Goal: Information Seeking & Learning: Learn about a topic

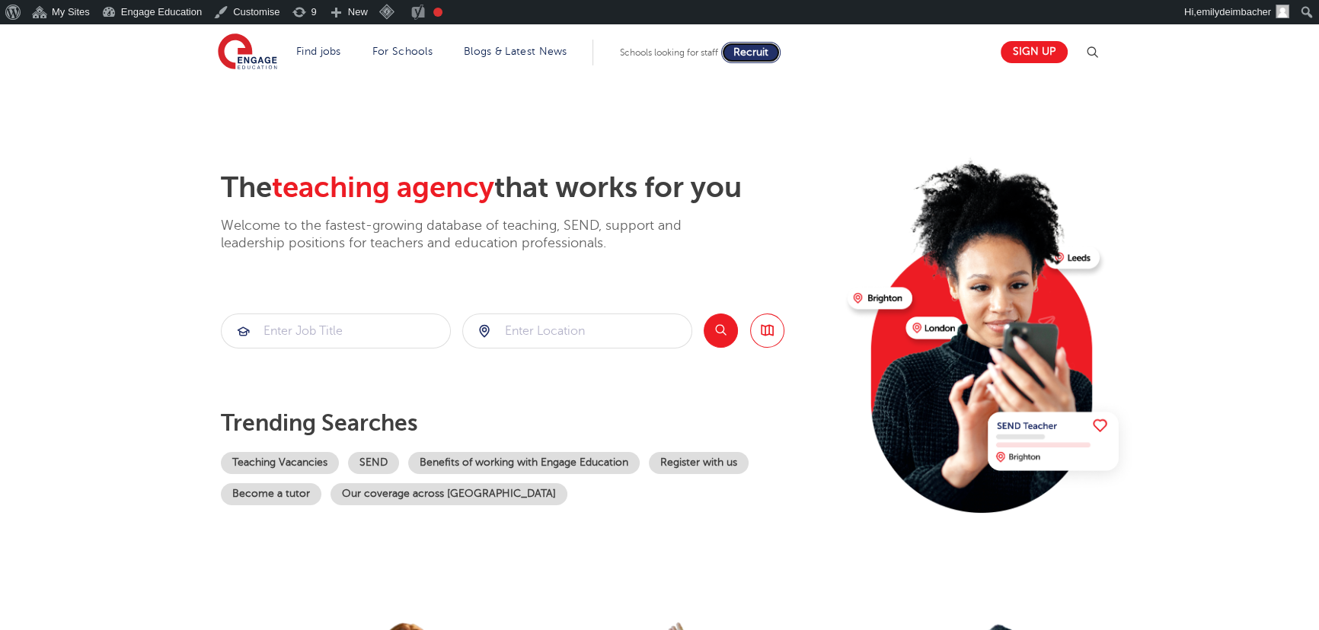
click at [758, 53] on span "Recruit" at bounding box center [750, 51] width 35 height 11
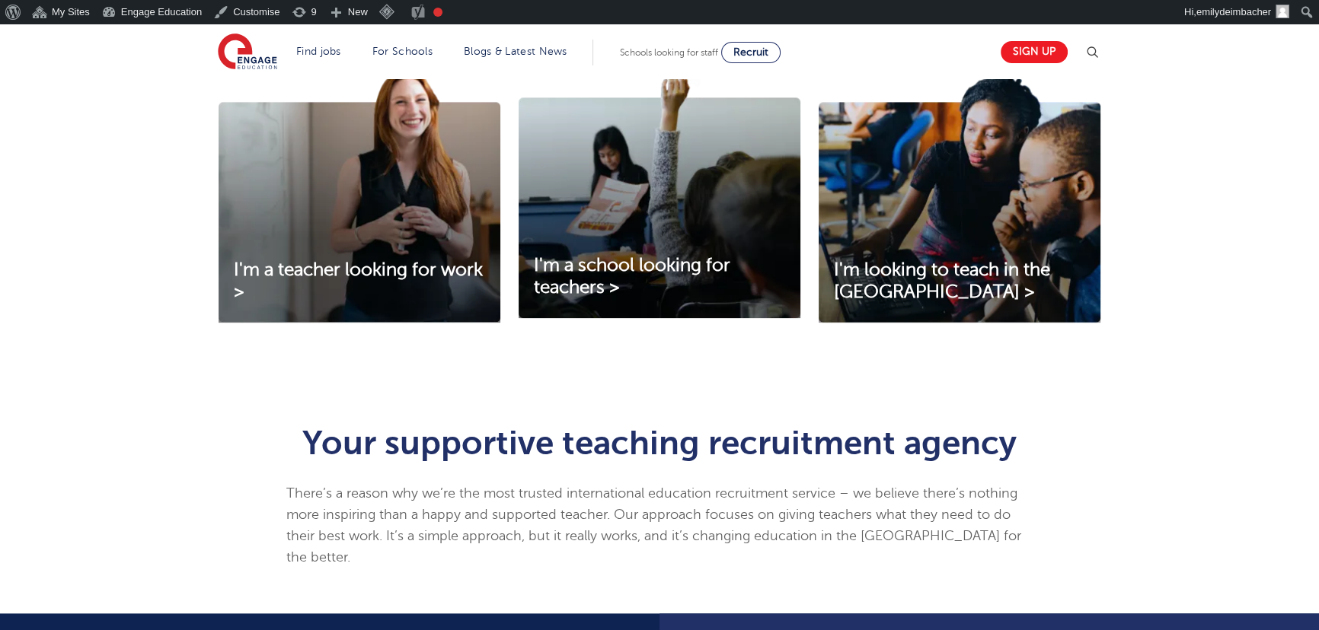
scroll to position [553, 0]
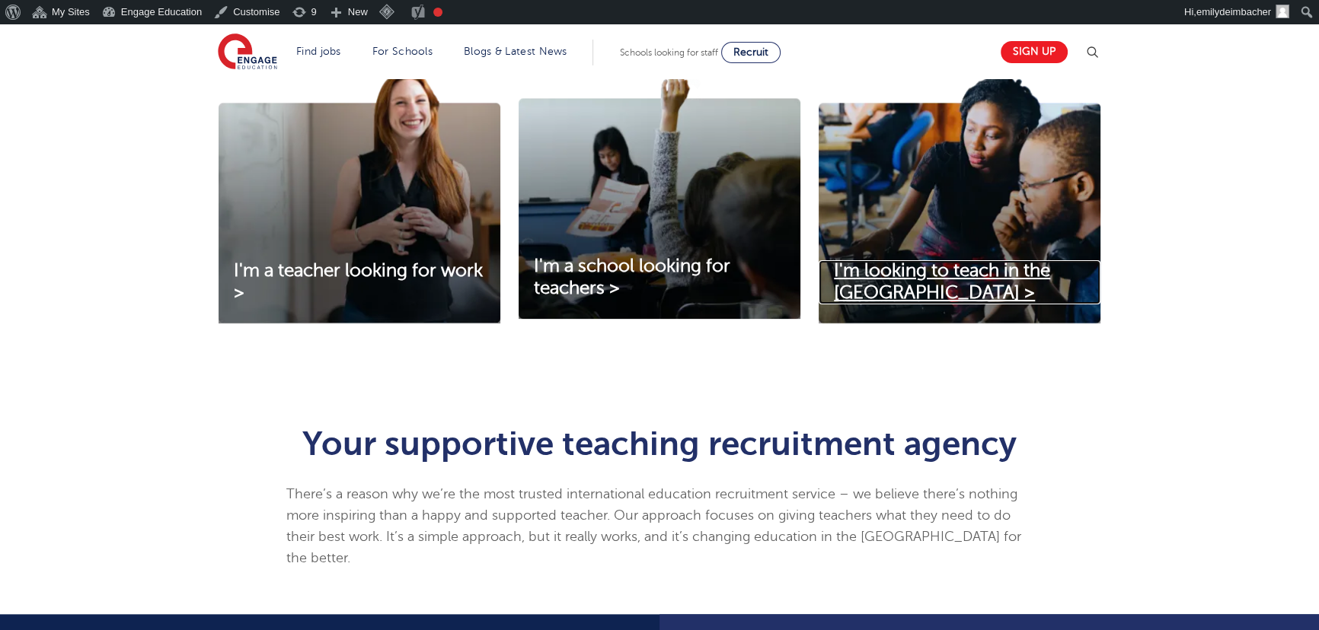
click at [865, 271] on span "I'm looking to teach in the UK >" at bounding box center [942, 281] width 216 height 43
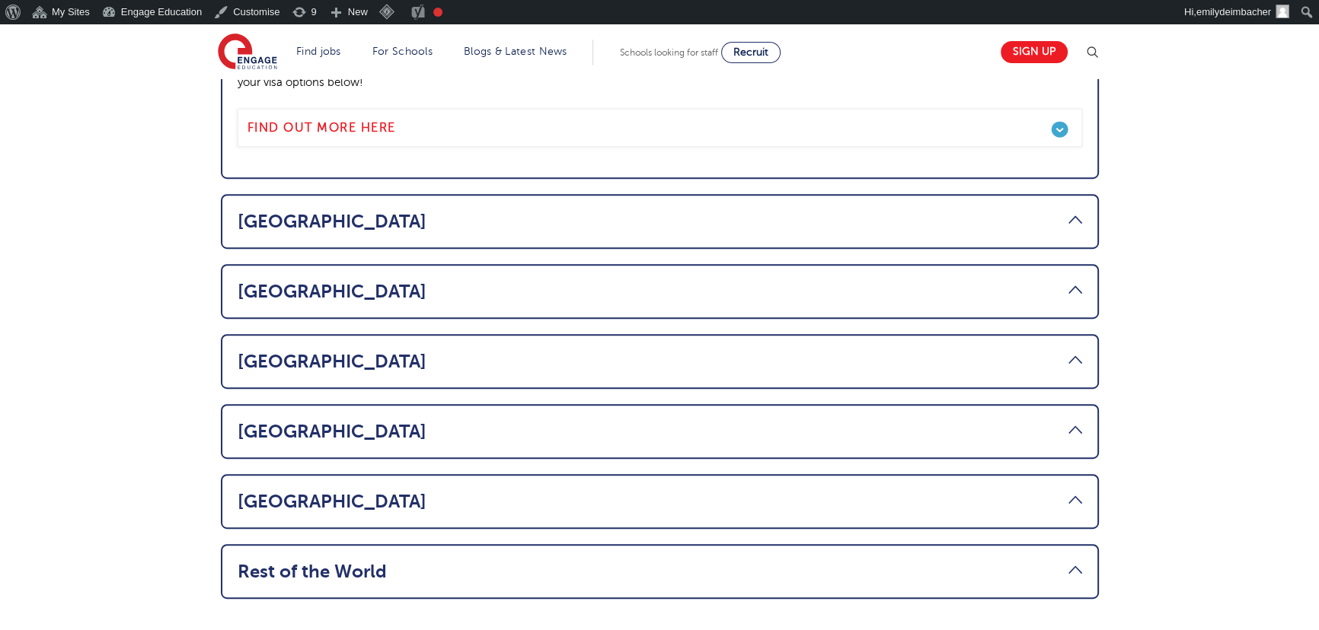
scroll to position [968, 0]
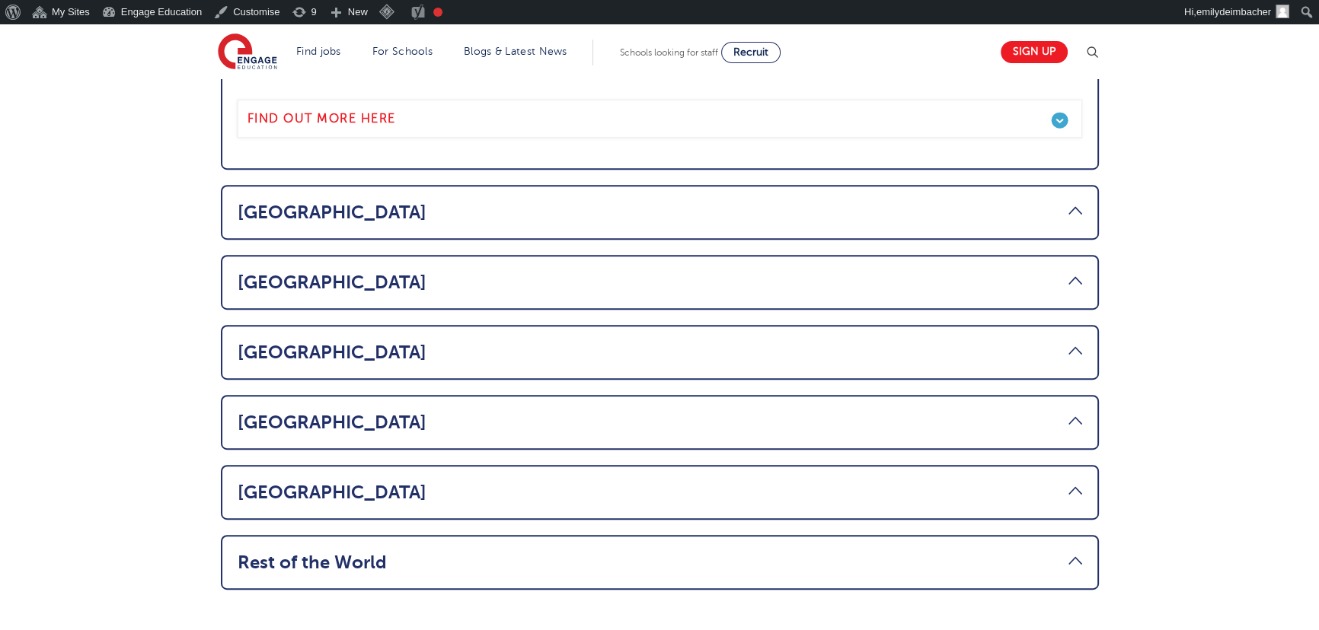
click at [840, 272] on link "Ireland" at bounding box center [660, 282] width 844 height 21
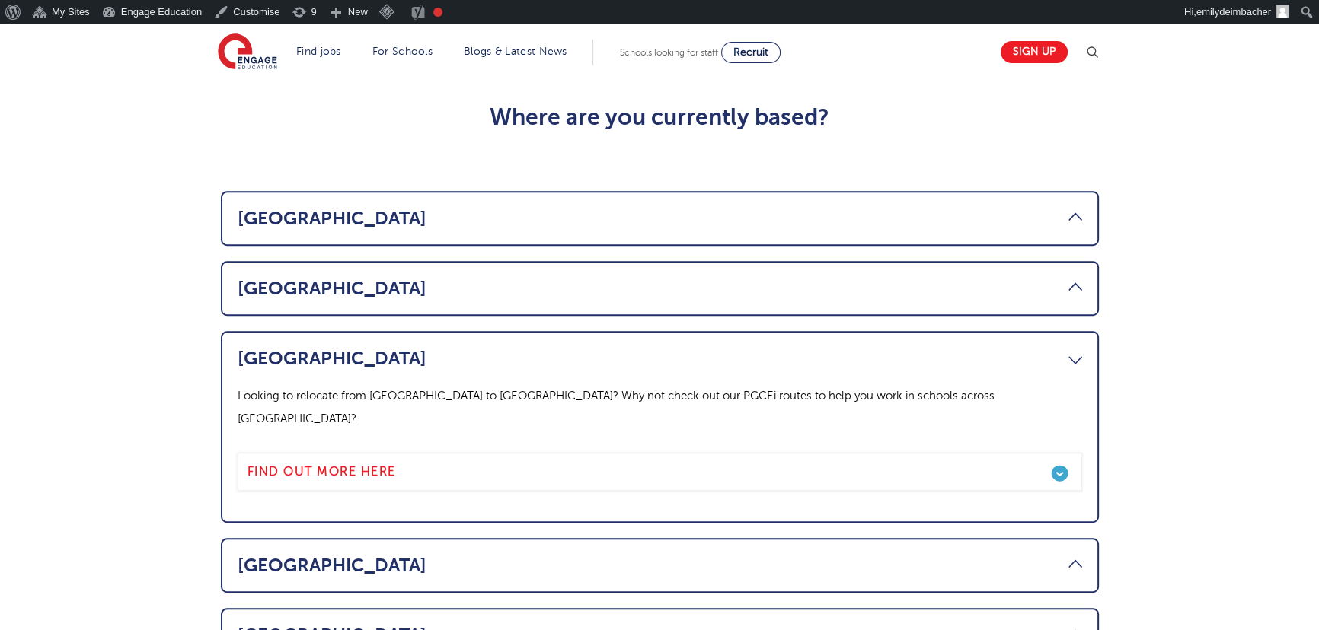
scroll to position [761, 0]
click at [744, 279] on link "Australia" at bounding box center [660, 289] width 844 height 21
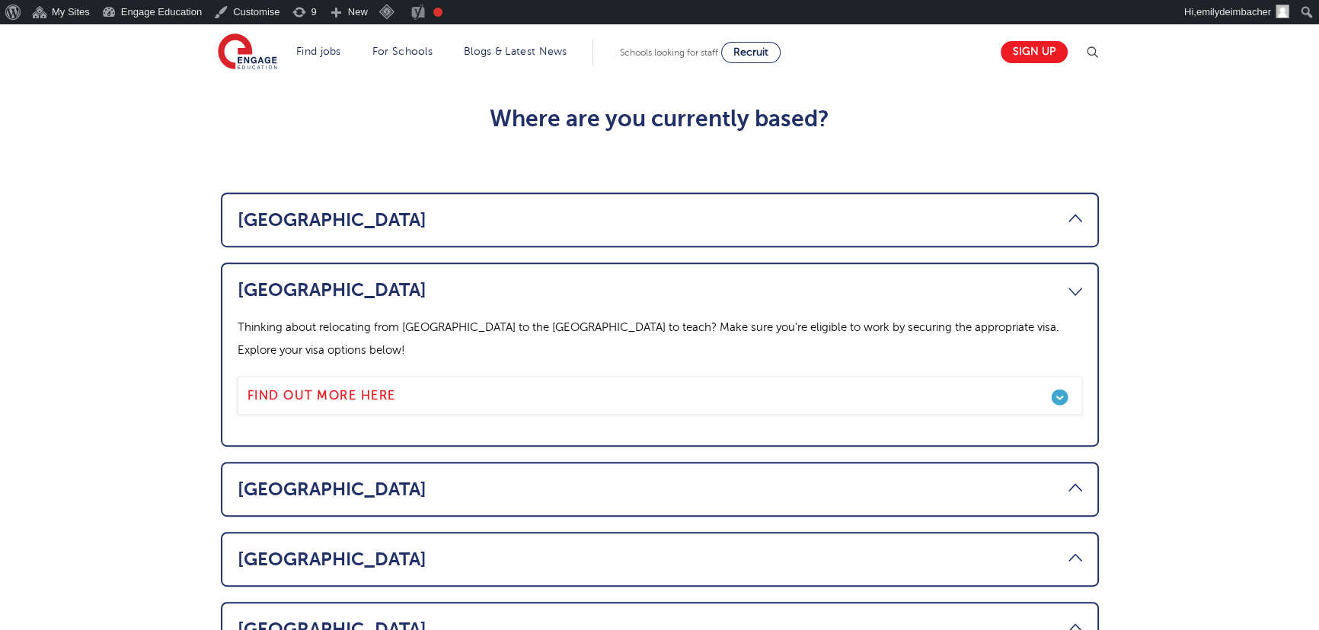
click at [731, 209] on link "Canada" at bounding box center [660, 219] width 844 height 21
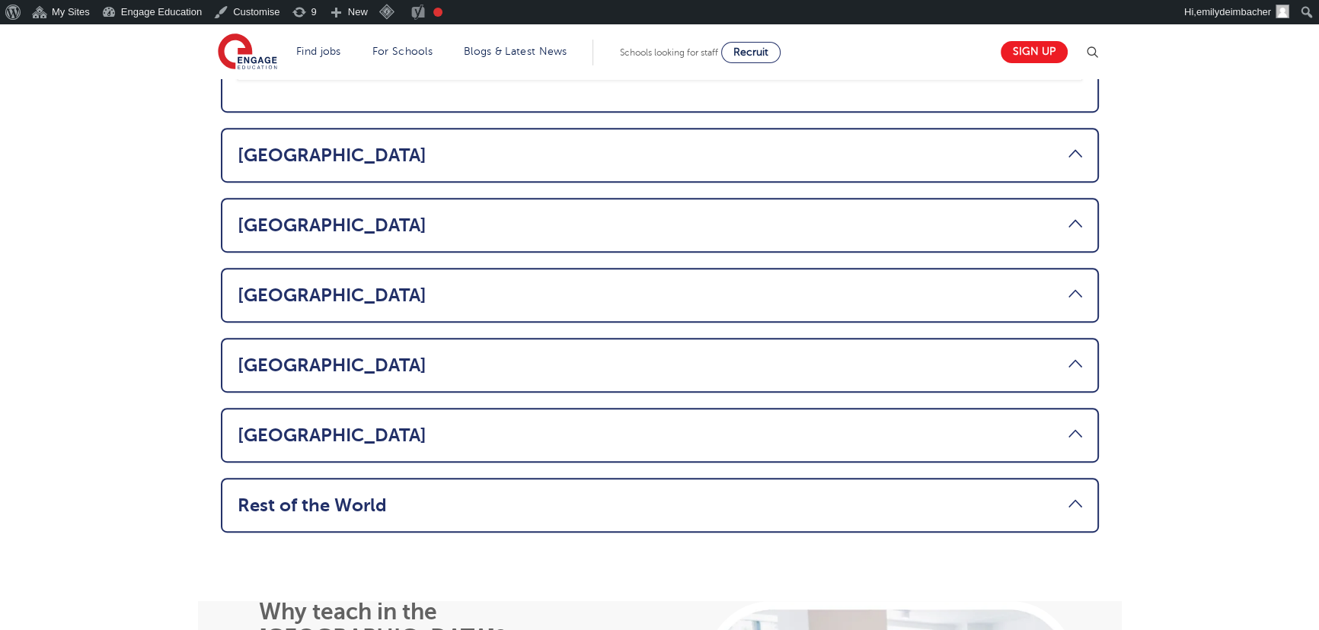
scroll to position [1038, 0]
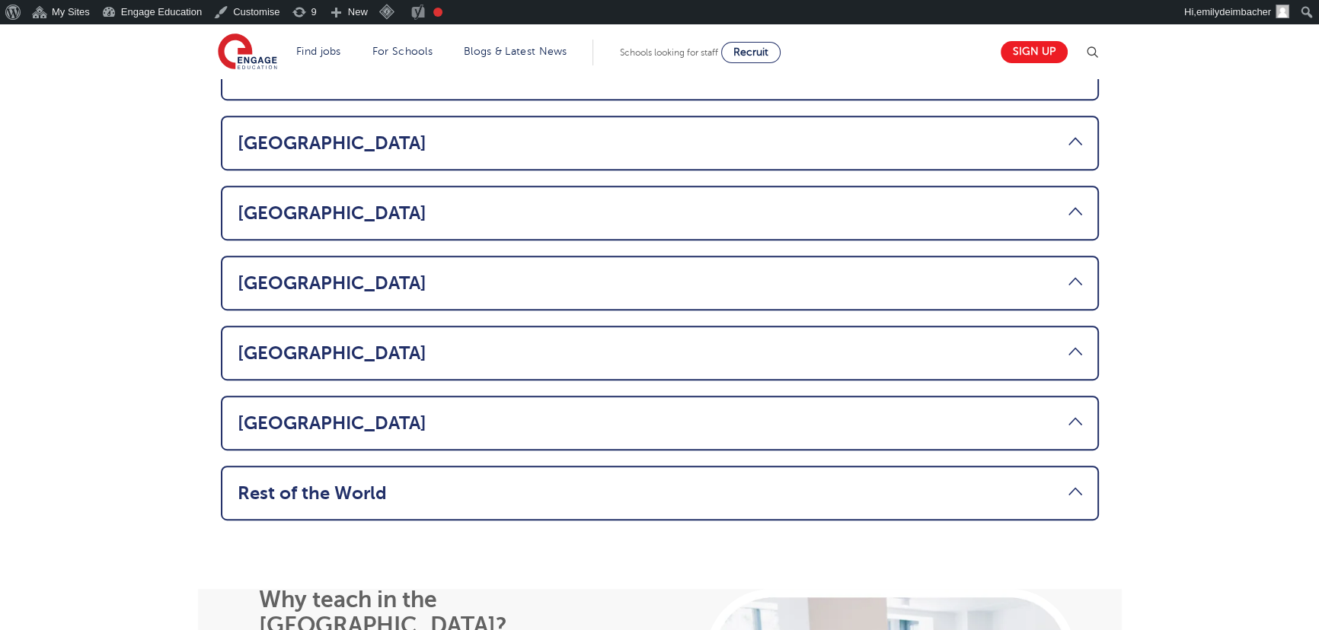
click at [598, 256] on li "USA Thinking about making the move from the USA to teach in the UK? You’ll need…" at bounding box center [660, 283] width 878 height 55
click at [633, 273] on link "USA" at bounding box center [660, 283] width 844 height 21
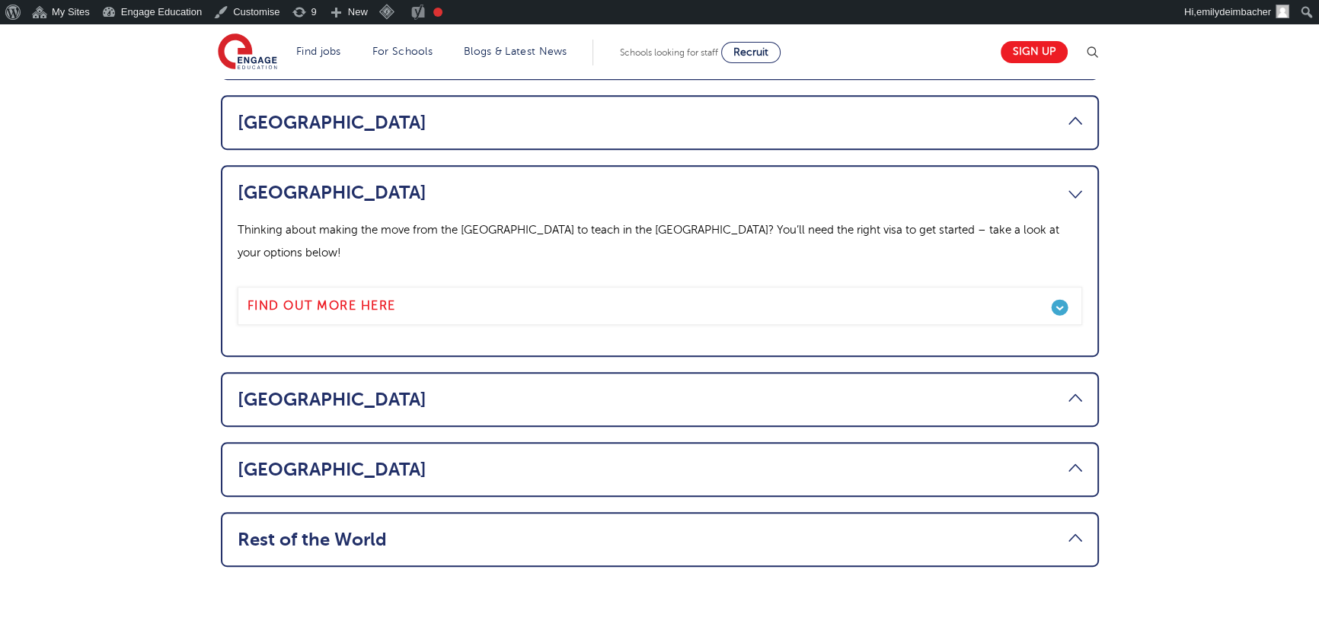
scroll to position [1001, 0]
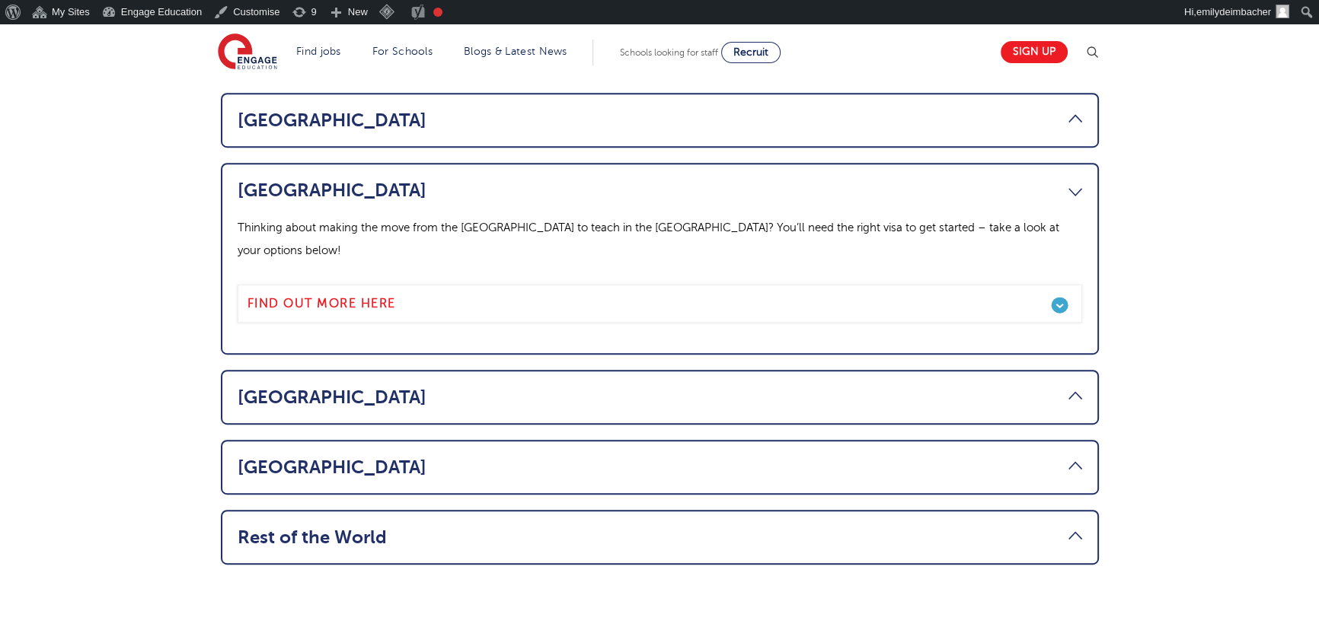
click at [722, 370] on li "UAE Based in the UAE and thinking about relocating to England? Explore our PGCE…" at bounding box center [660, 397] width 878 height 55
click at [702, 387] on link "UAE" at bounding box center [660, 397] width 844 height 21
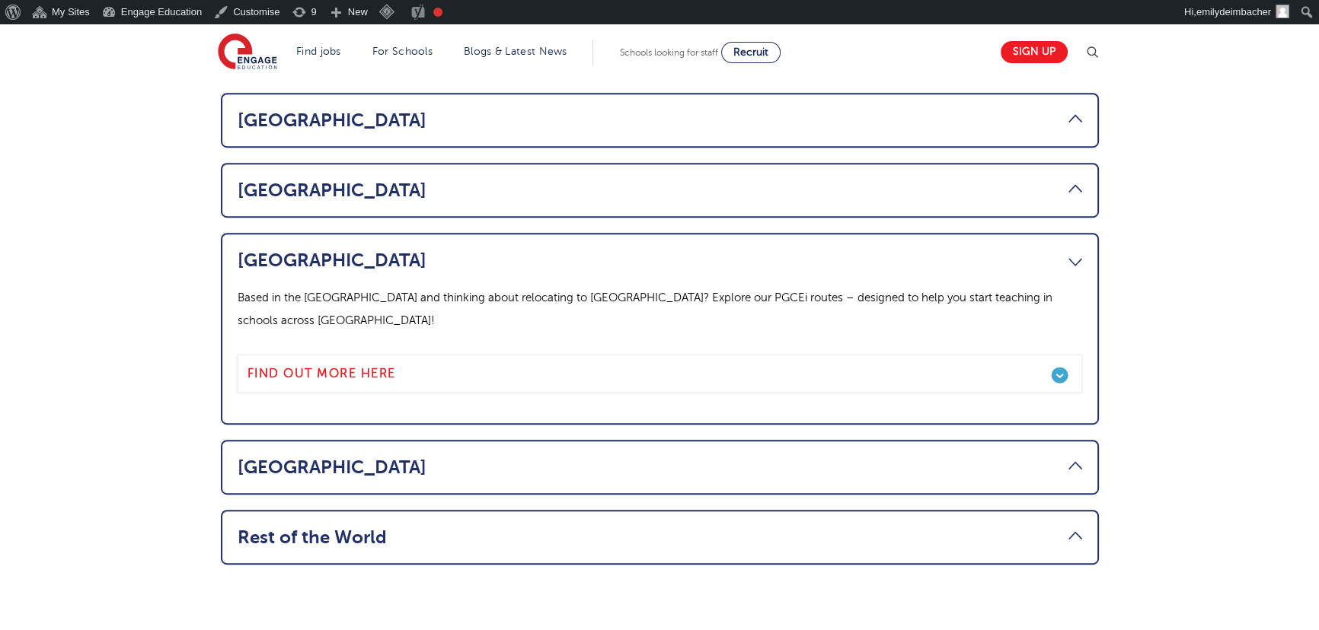
scroll to position [1070, 0]
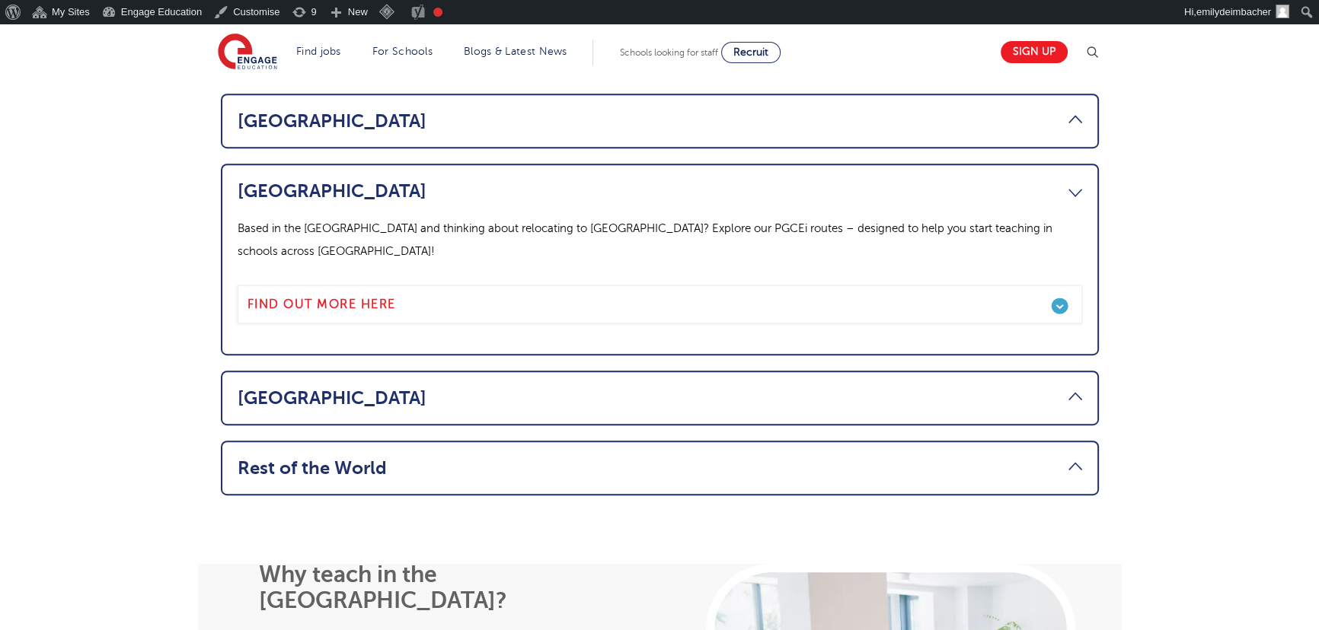
click at [569, 344] on ul "Canada If you’re looking to relocate from Canada to the UK, you’ll need to ensu…" at bounding box center [660, 190] width 878 height 612
click at [566, 388] on link "South Africa" at bounding box center [660, 398] width 844 height 21
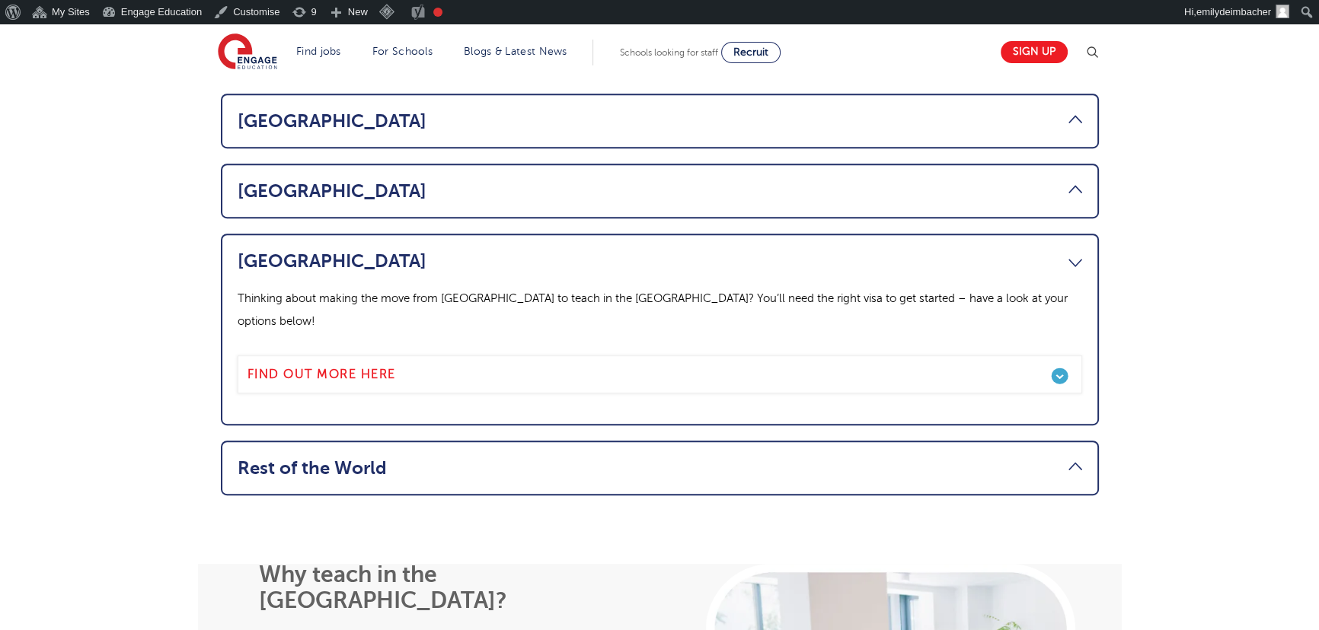
click at [564, 458] on link "Rest of the World" at bounding box center [660, 468] width 844 height 21
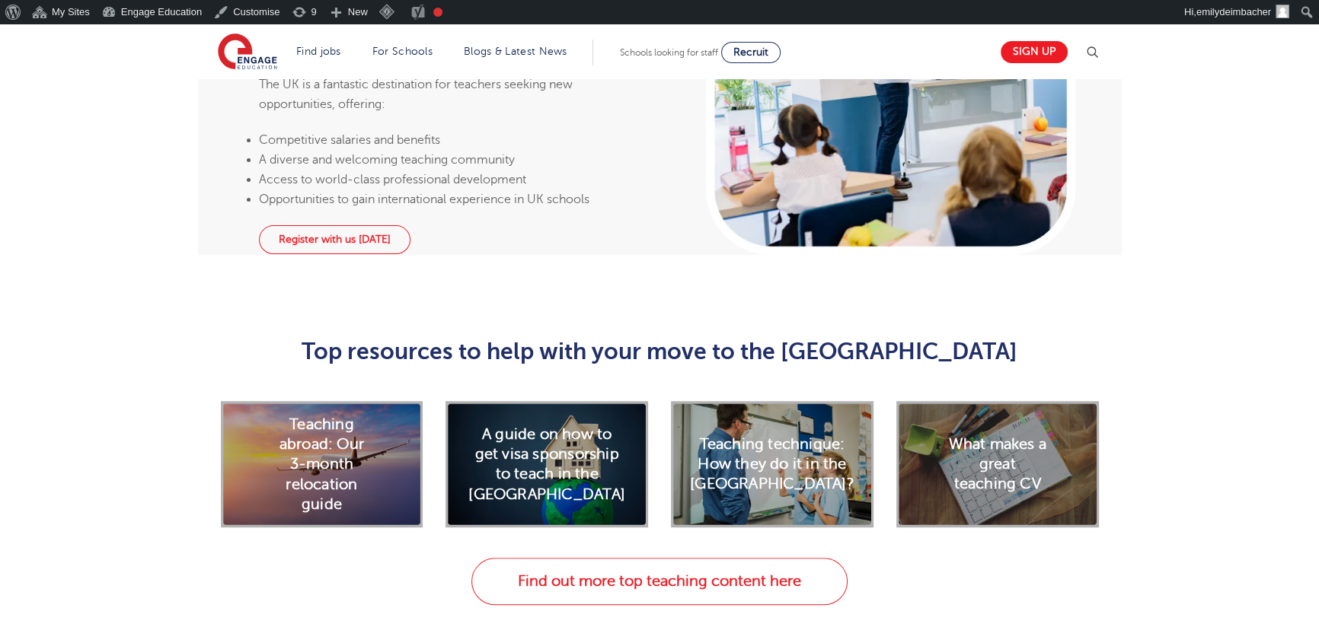
scroll to position [1762, 0]
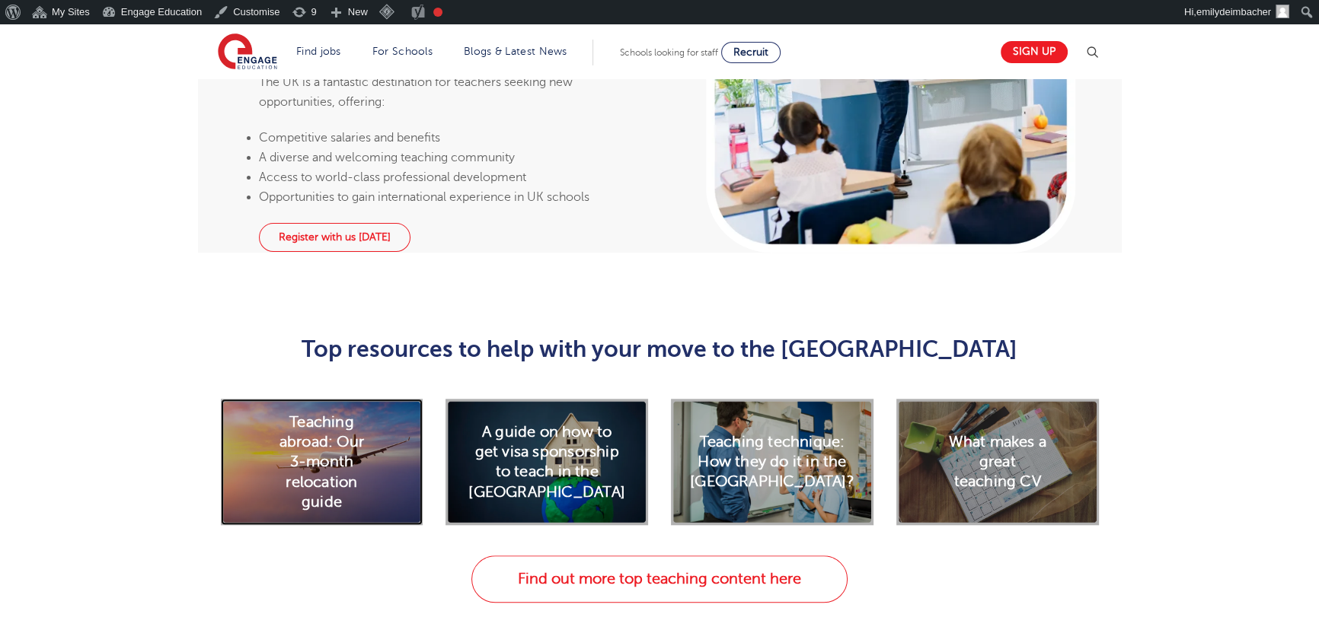
click at [323, 412] on h2 "Teaching abroad: Our 3-month relocation guide" at bounding box center [321, 462] width 101 height 100
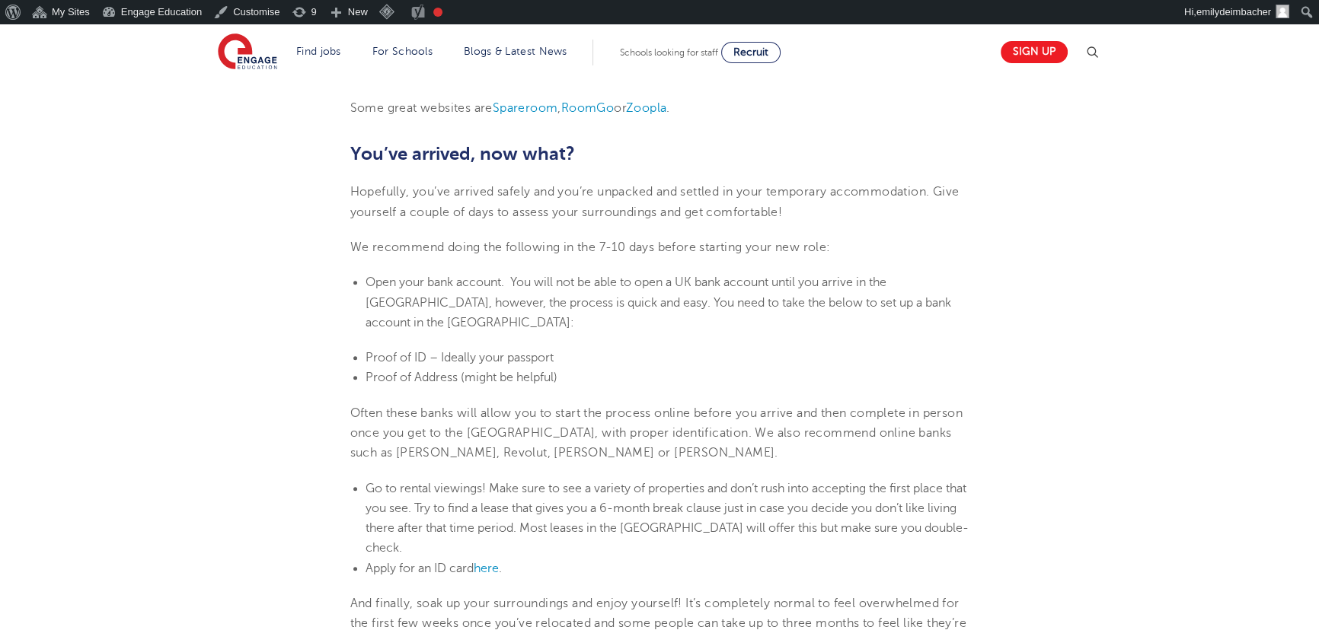
scroll to position [1315, 0]
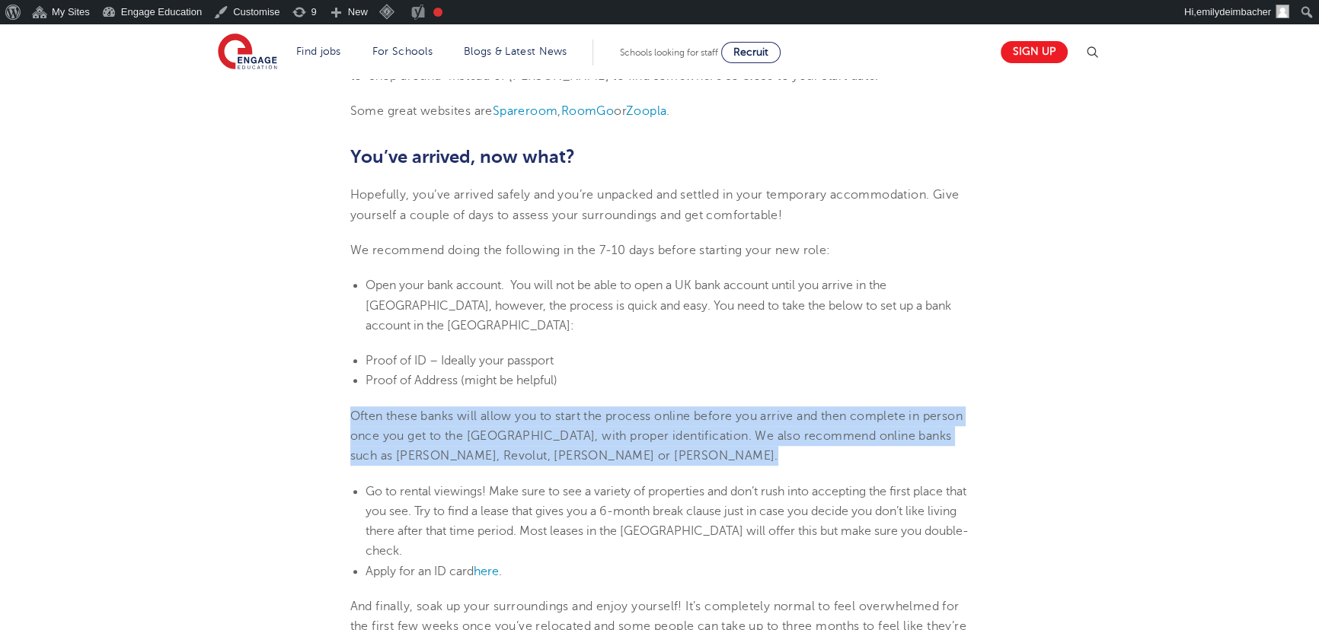
drag, startPoint x: 343, startPoint y: 368, endPoint x: 352, endPoint y: 444, distance: 76.6
click at [352, 444] on section "[DATE] Teaching abroad: Our 3-month relocation guide Relocation is daunting, no…" at bounding box center [659, 127] width 923 height 1995
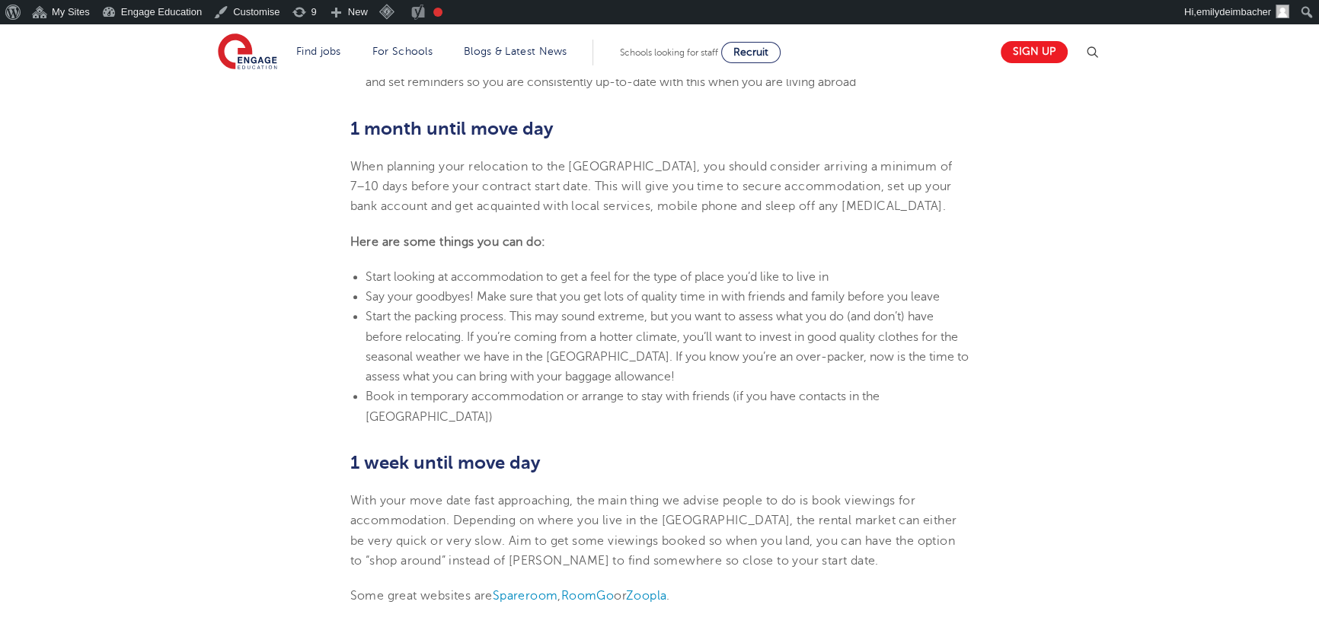
scroll to position [830, 0]
click at [633, 287] on li "Say your goodbyes! Make sure that you get lots of quality time in with friends …" at bounding box center [667, 297] width 604 height 20
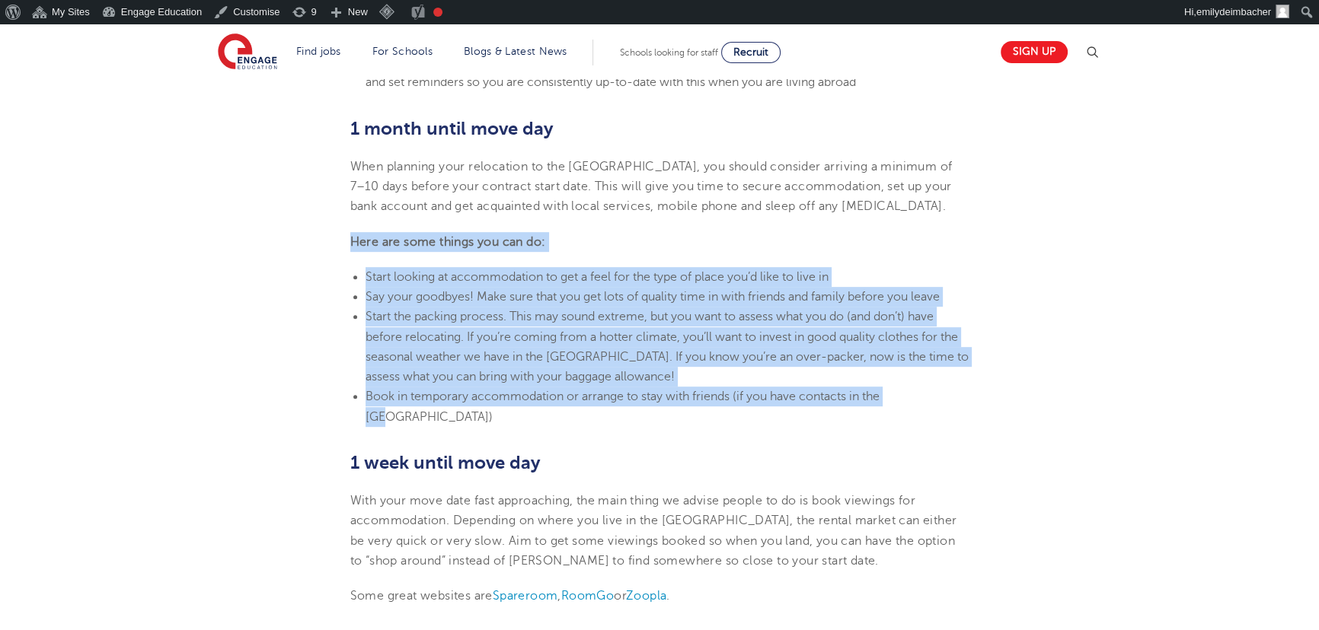
drag, startPoint x: 350, startPoint y: 239, endPoint x: 955, endPoint y: 396, distance: 625.2
click at [955, 396] on section "15th May 2025 Teaching abroad: Our 3-month relocation guide Relocation is daunt…" at bounding box center [659, 612] width 923 height 1995
click at [928, 391] on li "Book in temporary accommodation or arrange to stay with friends (if you have co…" at bounding box center [667, 407] width 604 height 40
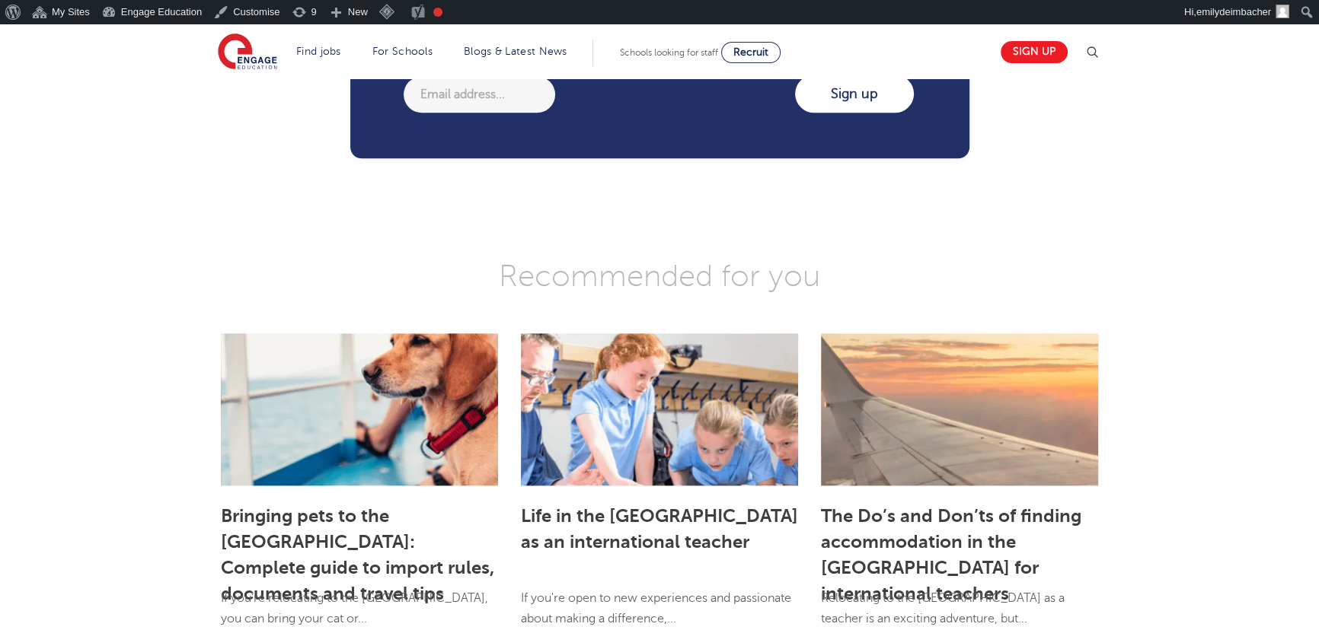
scroll to position [2215, 0]
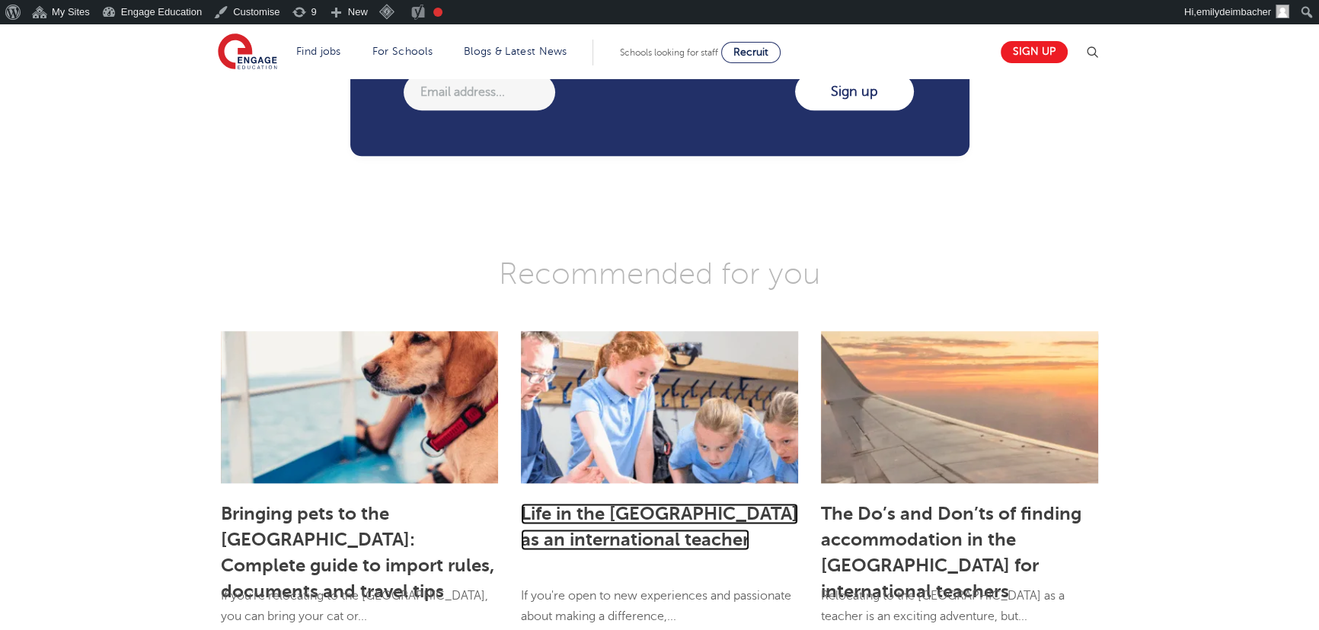
click at [585, 503] on link "Life in the UK as an international teacher" at bounding box center [659, 526] width 277 height 47
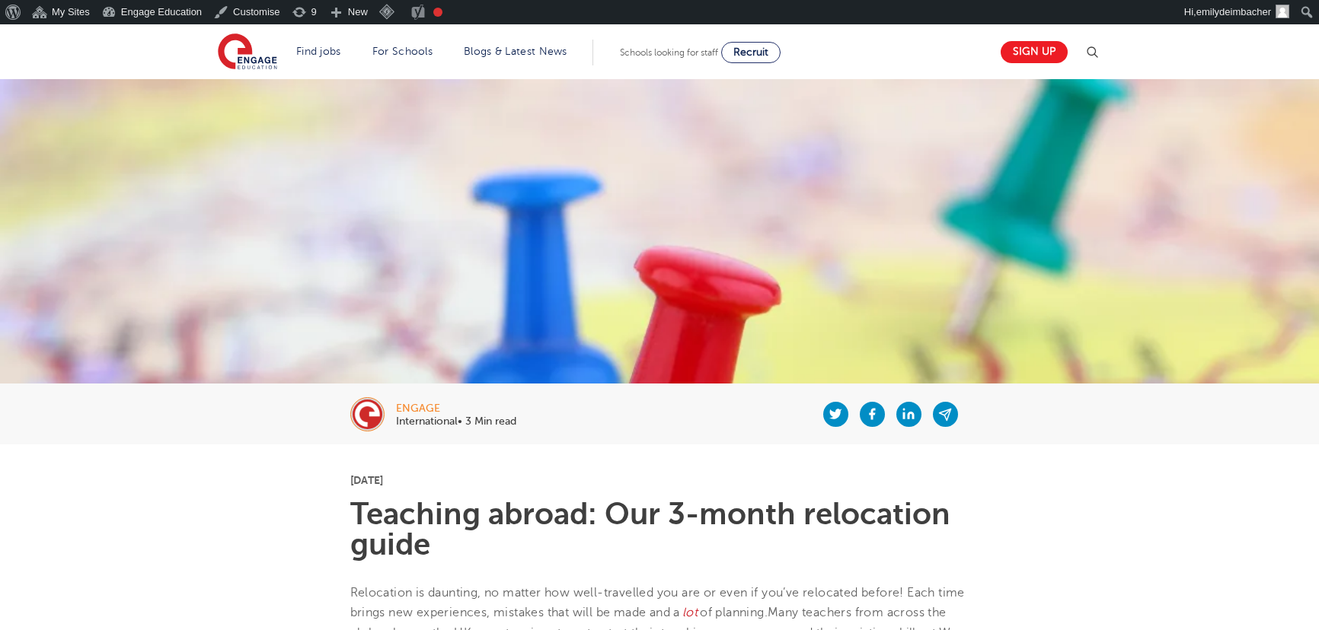
scroll to position [2215, 0]
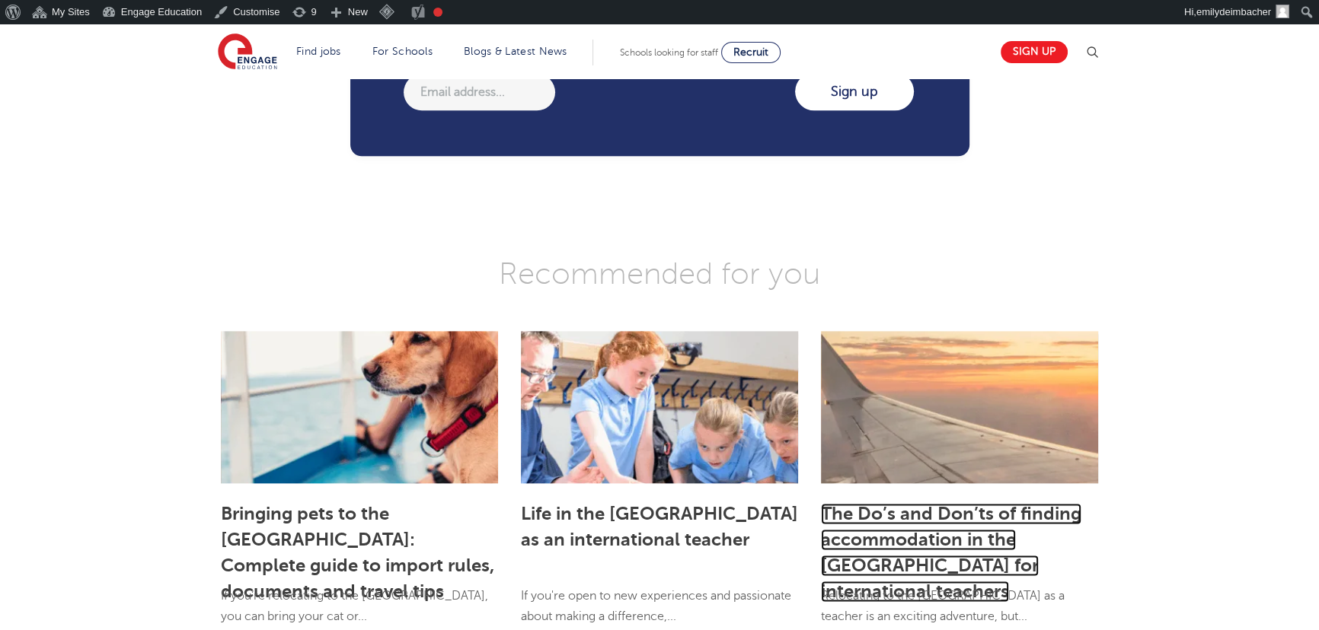
click at [999, 503] on link "The Do’s and Don’ts of finding accommodation in the [GEOGRAPHIC_DATA] for inter…" at bounding box center [951, 552] width 260 height 99
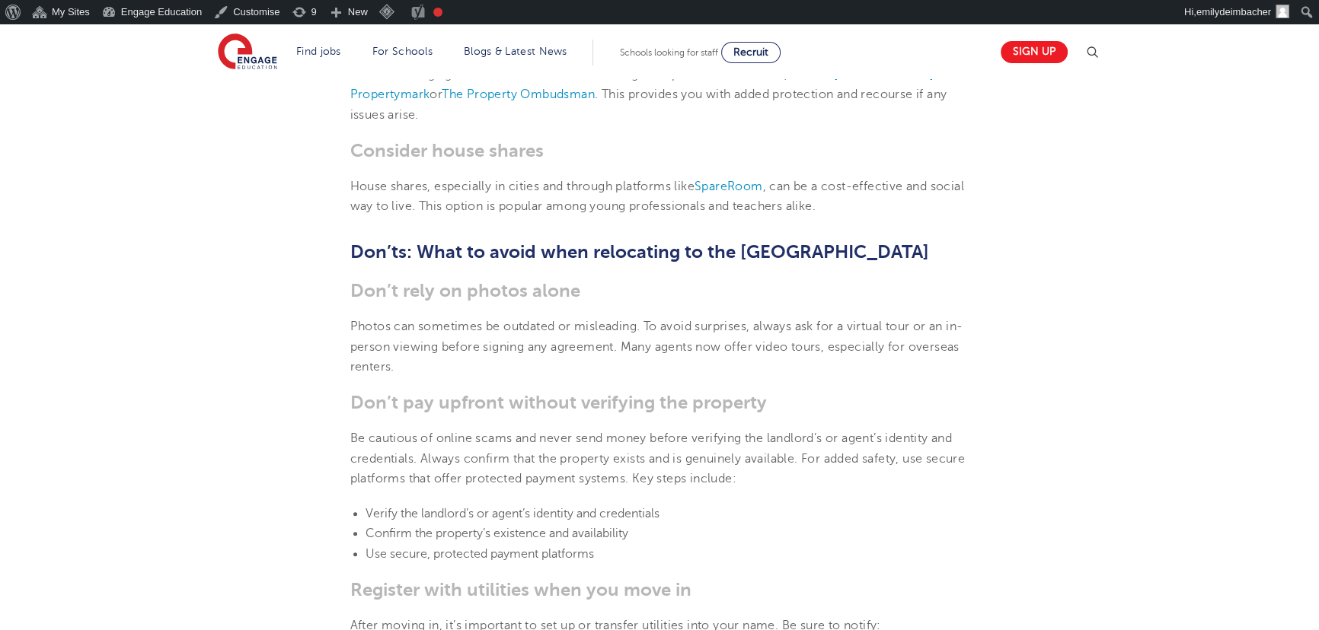
scroll to position [1799, 0]
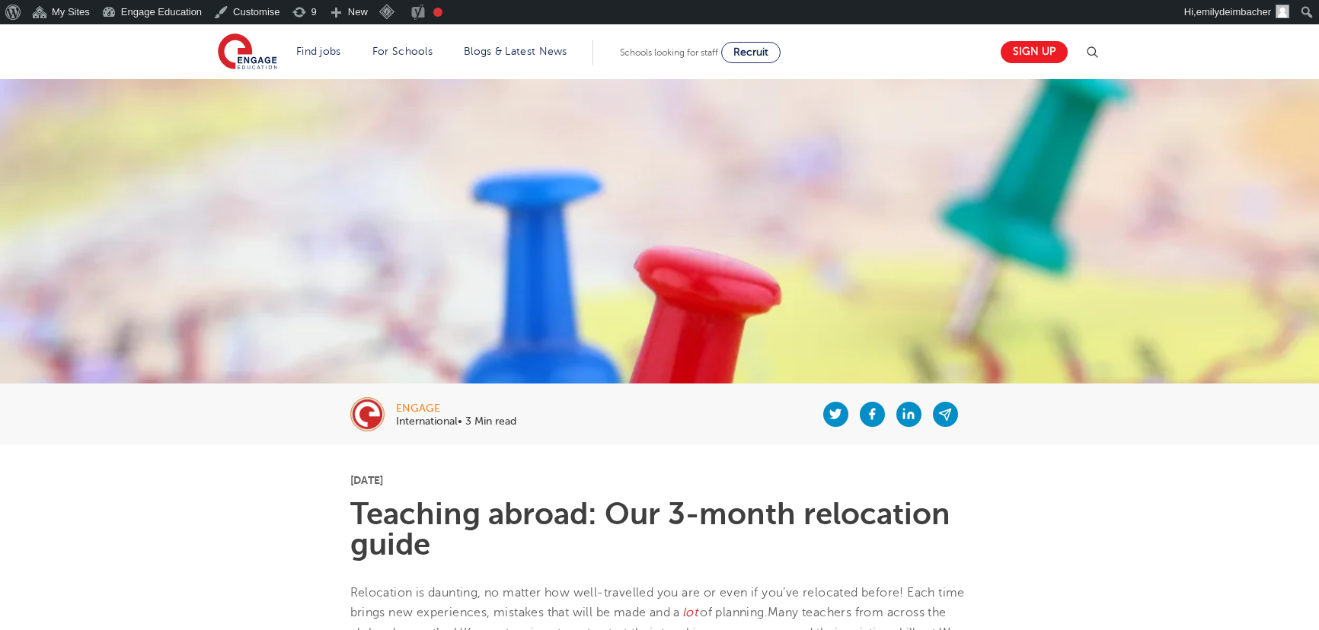
scroll to position [2215, 0]
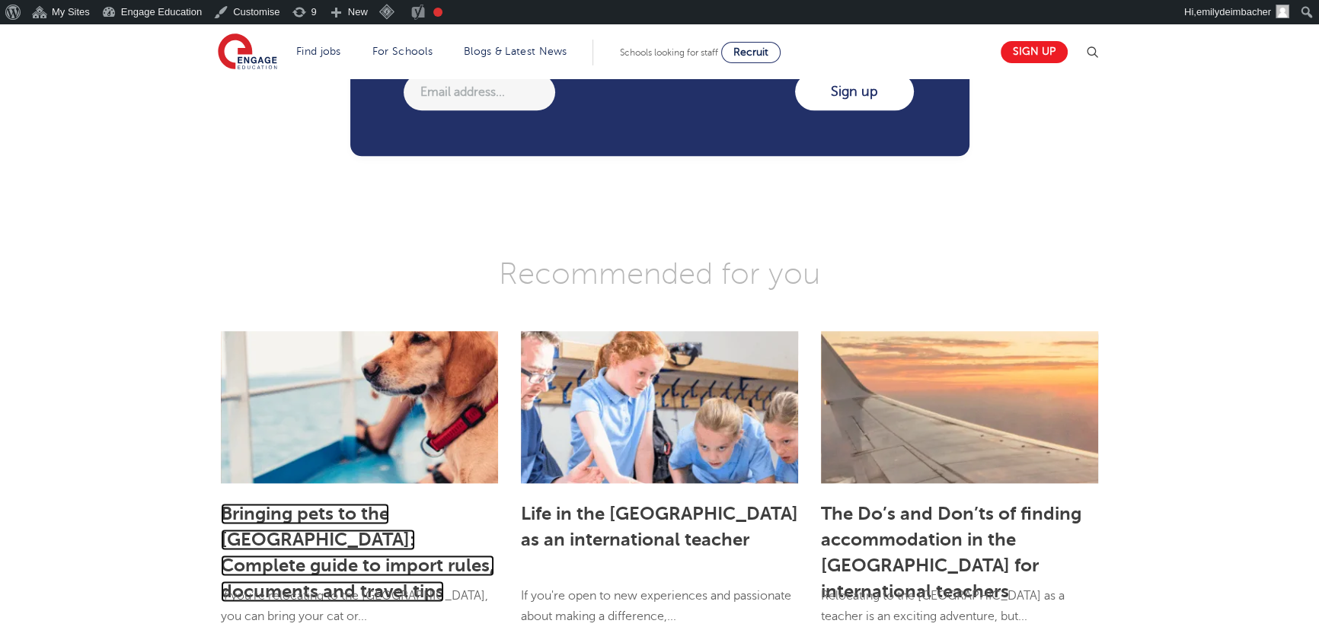
click at [289, 503] on link "Bringing pets to the [GEOGRAPHIC_DATA]: Complete guide to import rules, documen…" at bounding box center [357, 552] width 273 height 99
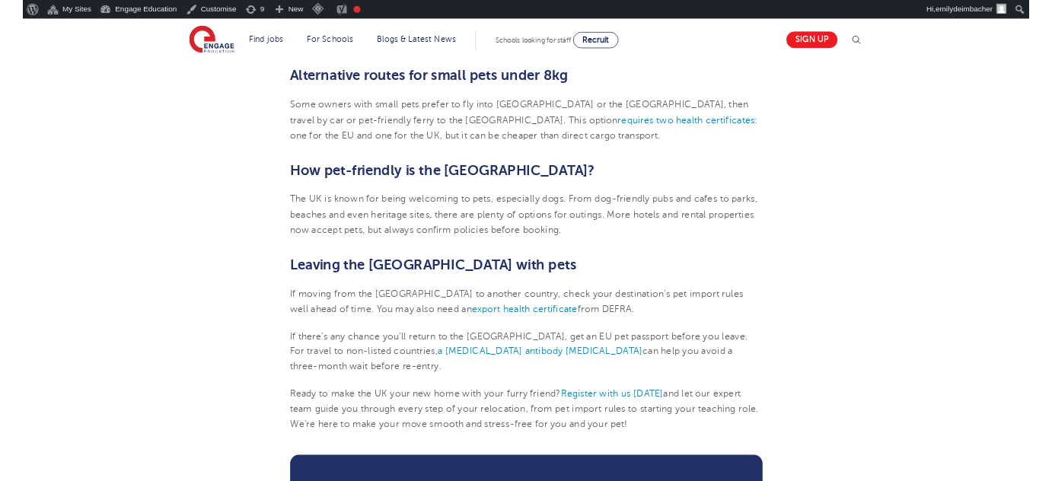
scroll to position [1799, 0]
